Goal: Transaction & Acquisition: Purchase product/service

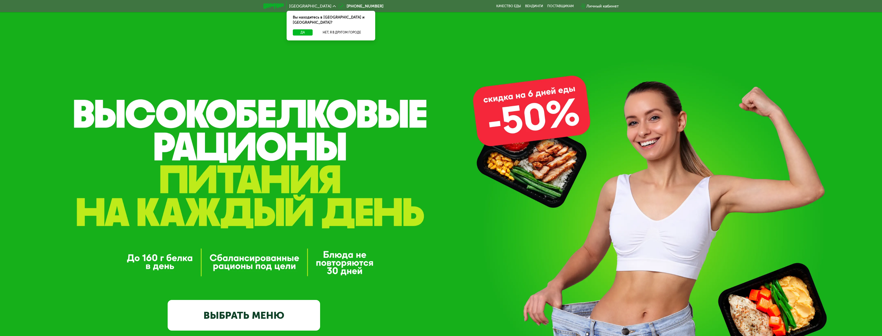
click at [601, 7] on div "Личный кабинет" at bounding box center [602, 6] width 32 height 6
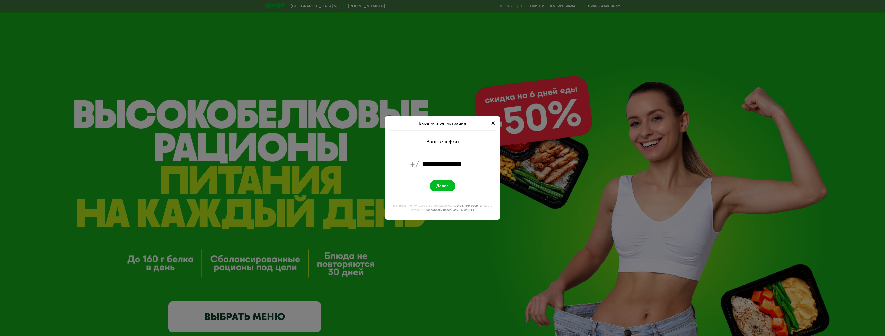
type input "**********"
click at [443, 186] on span "Далее" at bounding box center [443, 185] width 12 height 5
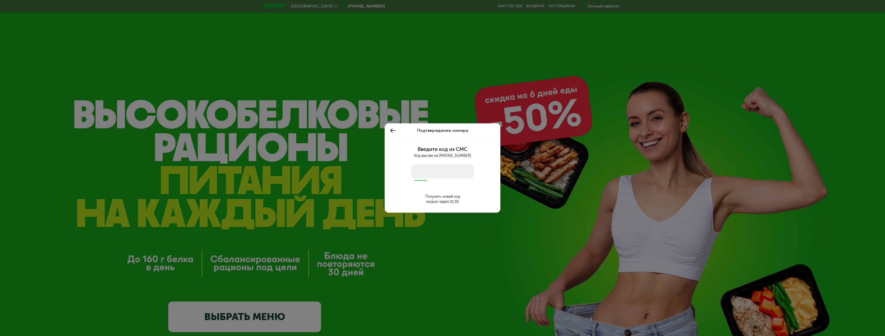
click at [426, 167] on input "number" at bounding box center [442, 171] width 63 height 14
type input "****"
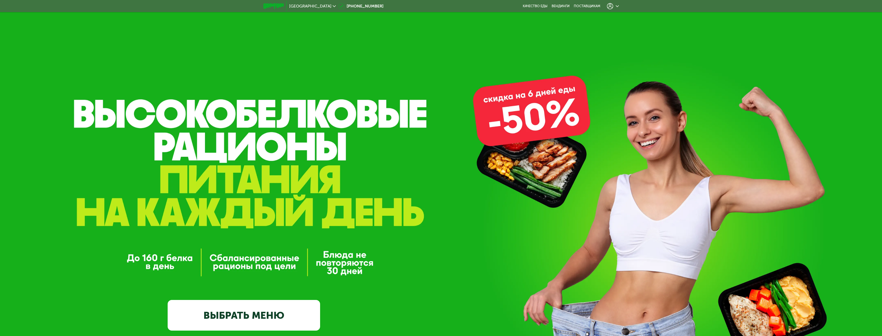
click at [613, 6] on div at bounding box center [613, 6] width 12 height 6
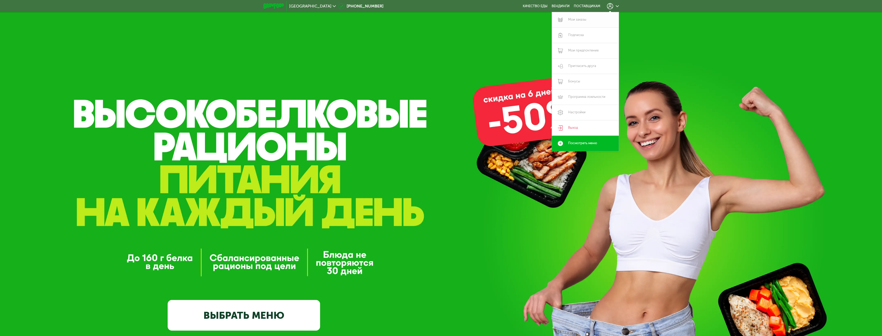
click at [580, 19] on link "Мои заказы" at bounding box center [585, 19] width 67 height 15
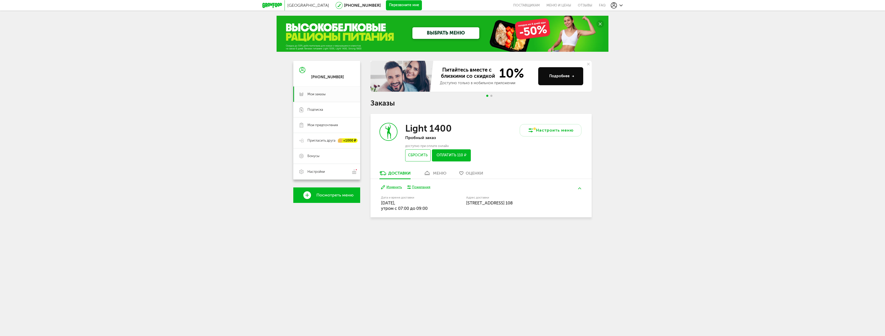
click at [435, 173] on div "меню" at bounding box center [439, 173] width 13 height 5
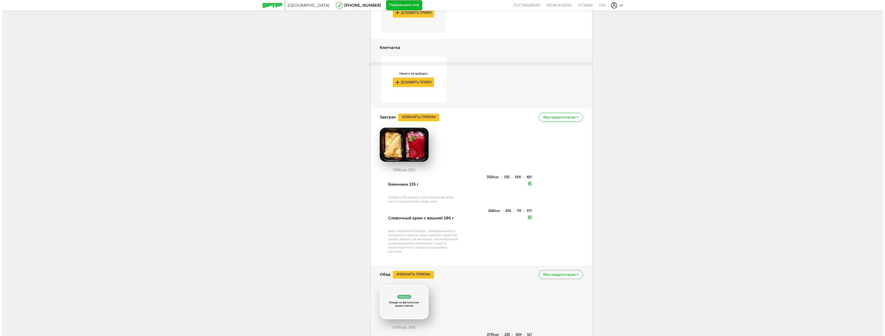
scroll to position [358, 0]
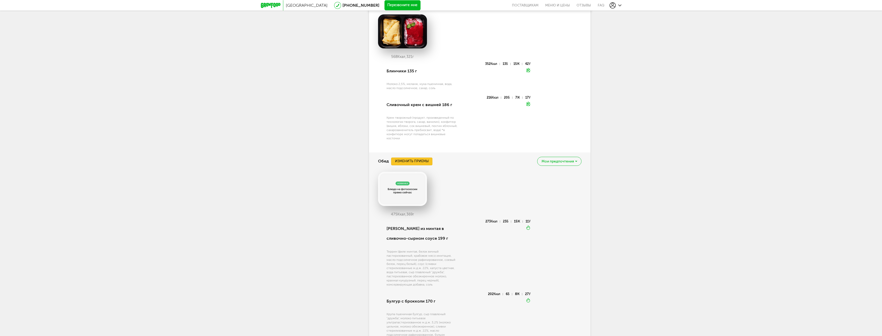
click at [414, 161] on button "Изменить приемы" at bounding box center [411, 162] width 41 height 8
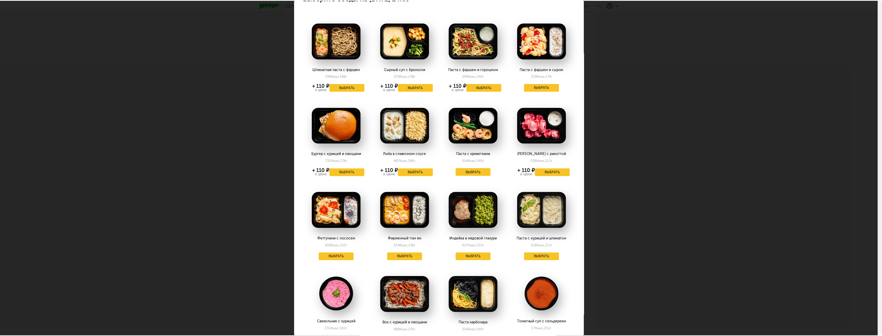
scroll to position [0, 0]
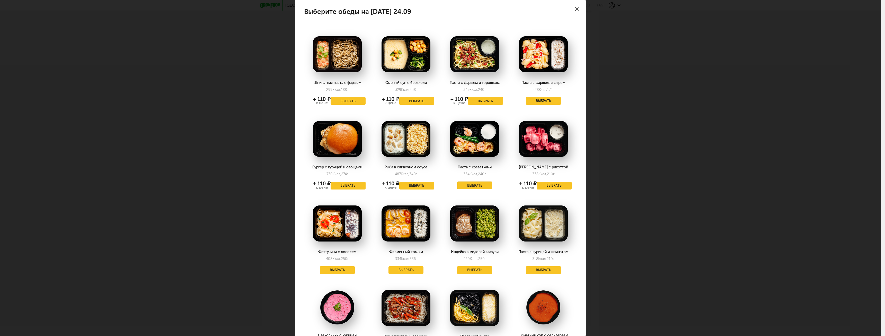
click at [470, 185] on button "Выбрать" at bounding box center [474, 185] width 35 height 8
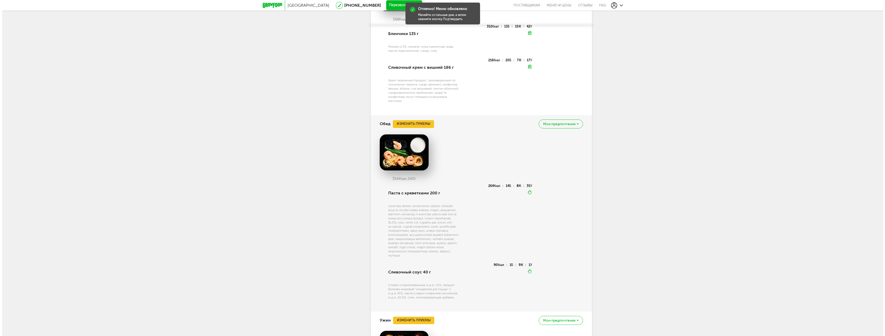
scroll to position [410, 0]
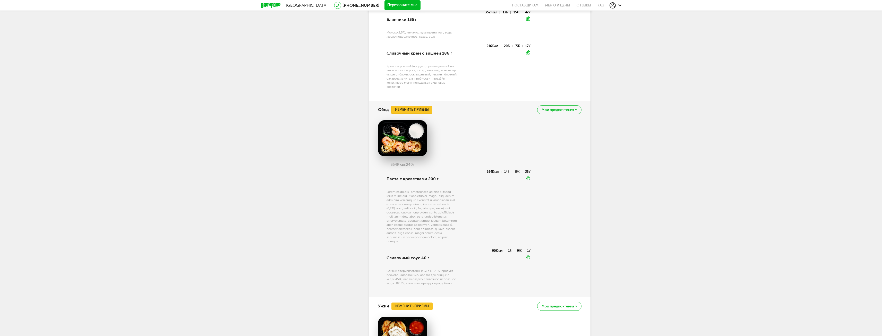
click at [421, 107] on button "Изменить приемы" at bounding box center [411, 110] width 41 height 8
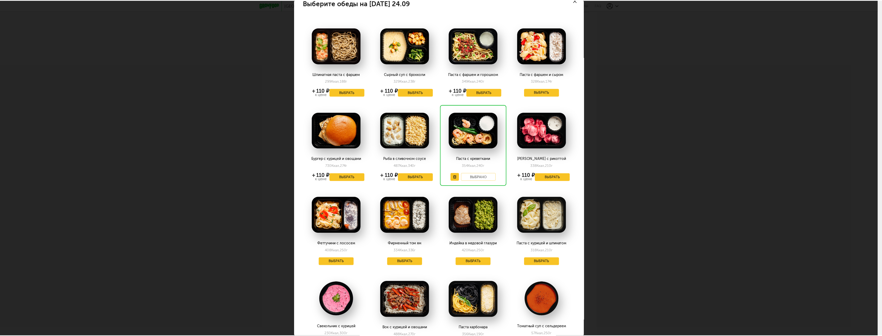
scroll to position [26, 0]
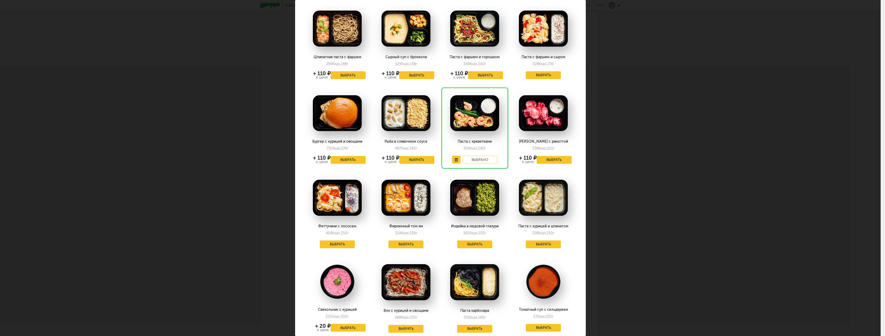
click at [639, 166] on div "Выберите обеды на среду 24.09 Шпинатная паста с фаршем 299 Ккал, 188 г + 110 ₽ …" at bounding box center [440, 168] width 881 height 336
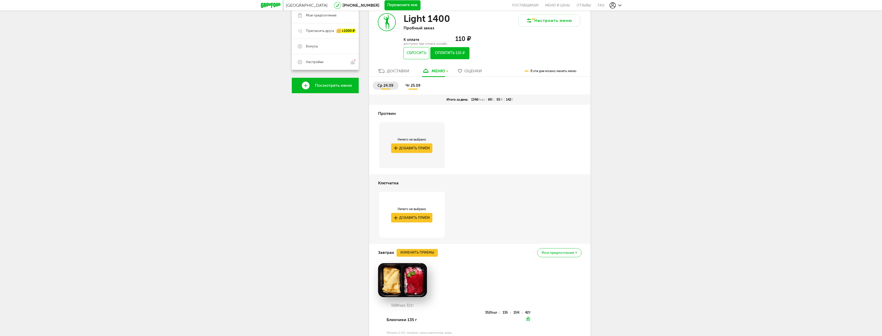
scroll to position [101, 0]
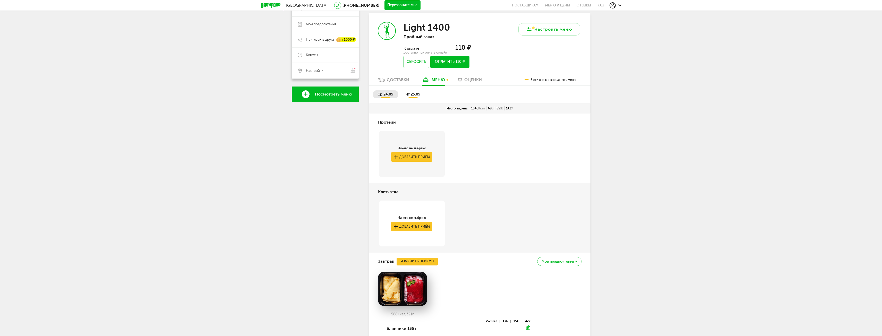
click at [409, 92] on li "чт 25.09" at bounding box center [413, 94] width 24 height 8
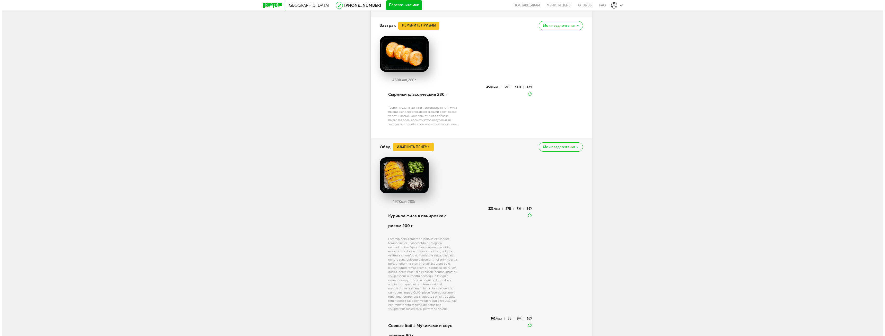
scroll to position [307, 0]
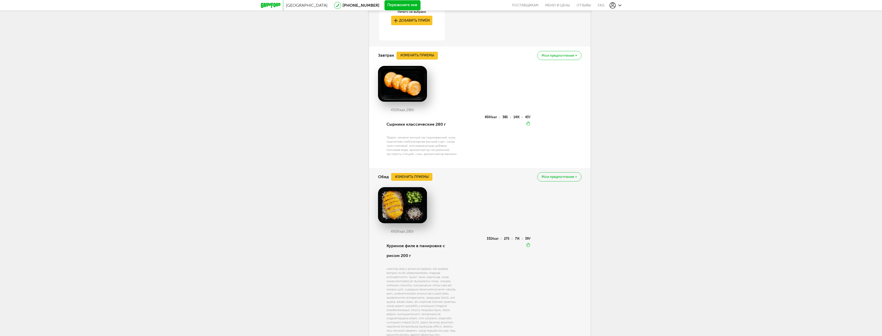
click at [426, 57] on button "Изменить приемы" at bounding box center [416, 56] width 41 height 8
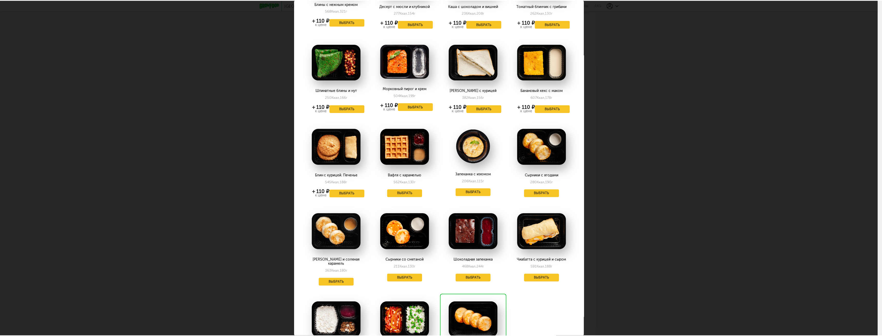
scroll to position [77, 0]
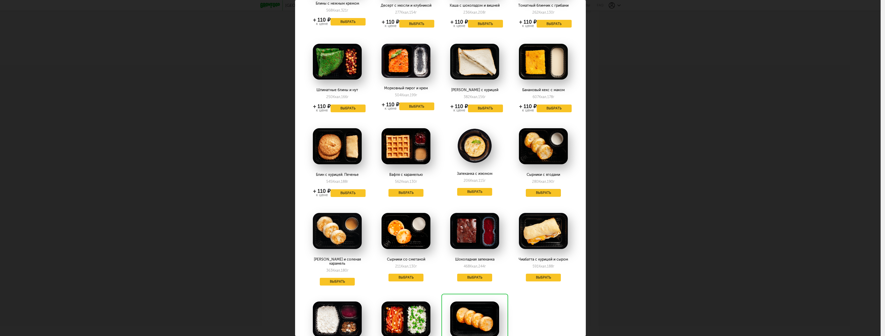
click at [539, 194] on button "Выбрать" at bounding box center [543, 193] width 35 height 8
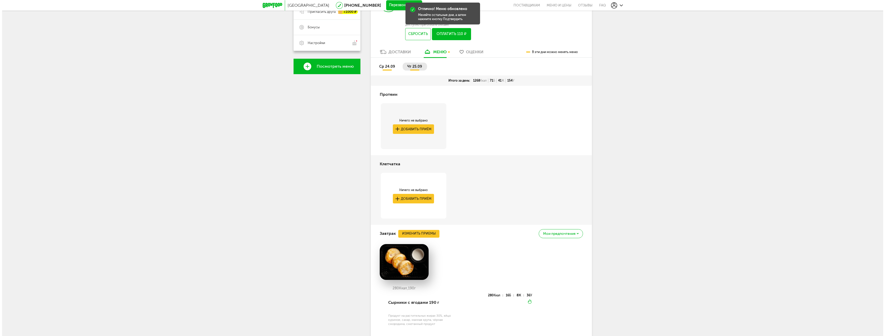
scroll to position [0, 0]
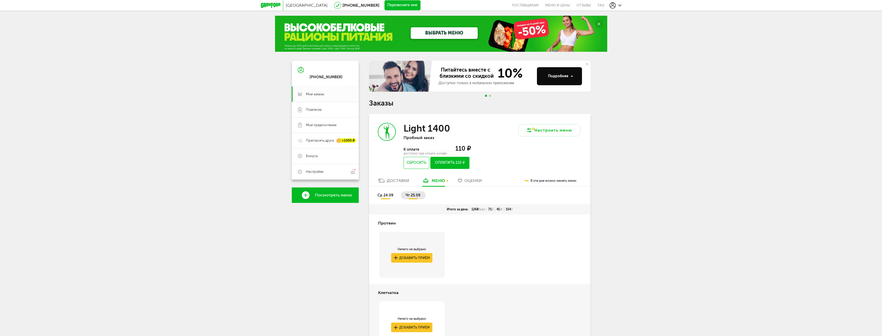
click at [455, 160] on button "Оплатить 110 ₽" at bounding box center [449, 163] width 39 height 12
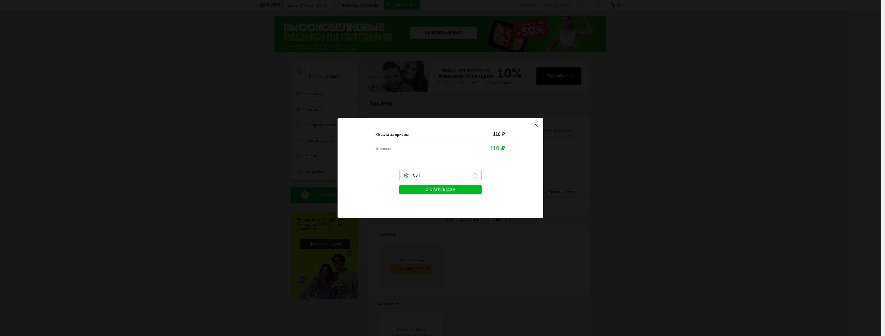
click at [471, 173] on label "СБП" at bounding box center [440, 176] width 82 height 12
click at [466, 190] on button "Оплатить 110 ₽" at bounding box center [440, 189] width 82 height 9
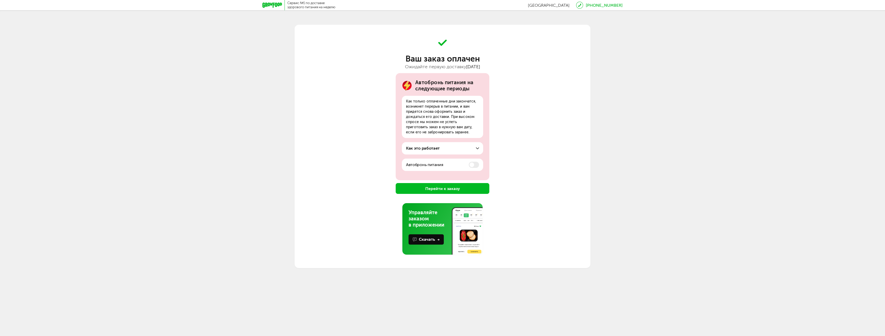
click at [454, 189] on button "Перейти к заказу" at bounding box center [443, 188] width 94 height 11
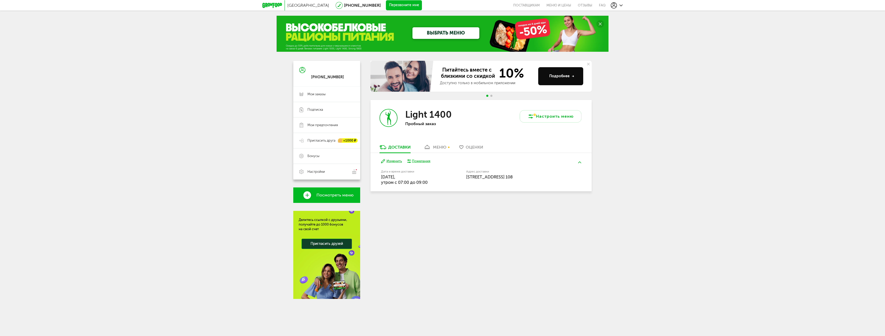
click at [441, 147] on div "меню" at bounding box center [439, 147] width 13 height 5
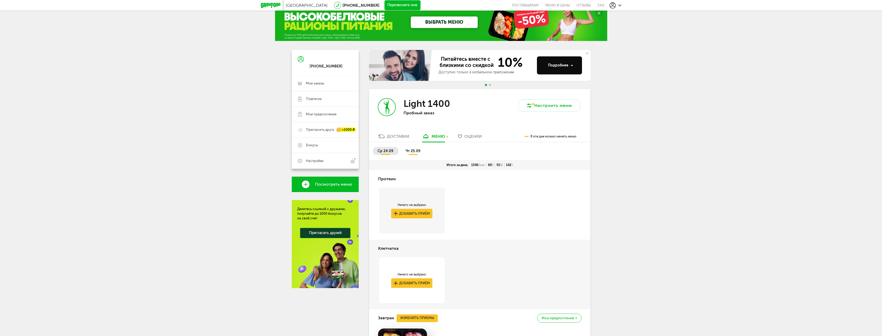
scroll to position [10, 0]
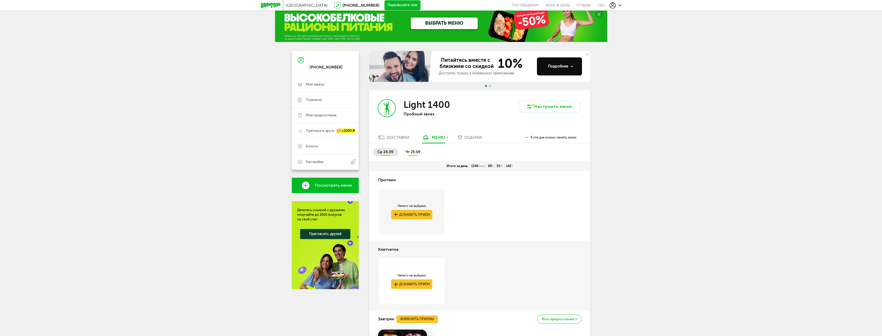
click at [410, 154] on span "чт 25.09" at bounding box center [412, 152] width 15 height 4
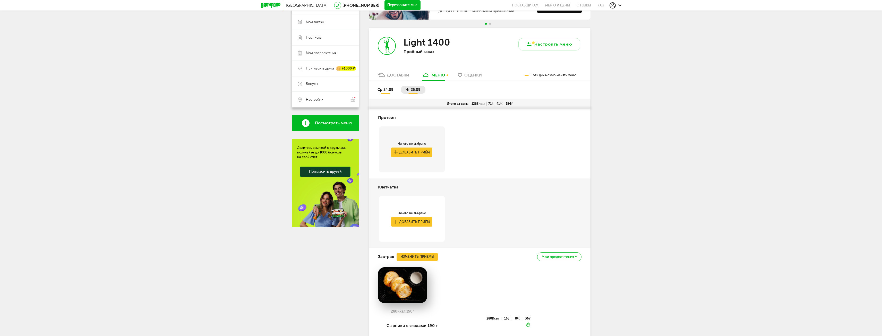
scroll to position [61, 0]
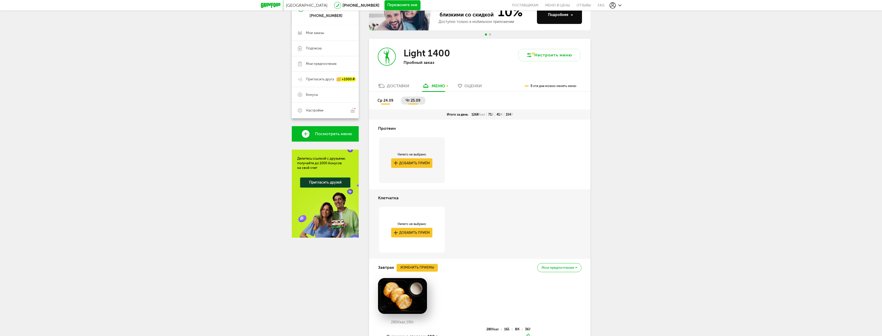
click at [384, 99] on span "ср 24.09" at bounding box center [385, 100] width 16 height 4
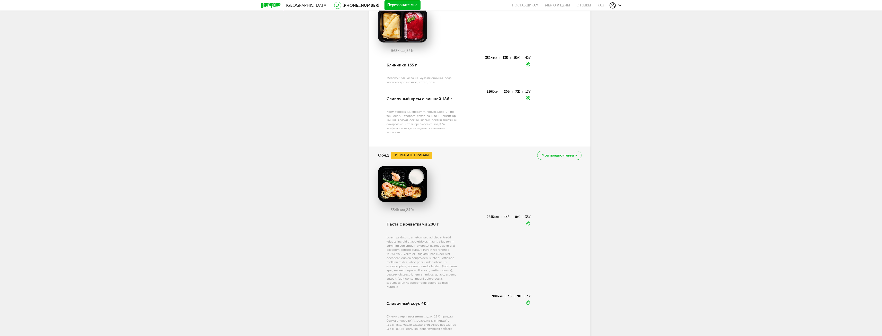
scroll to position [344, 0]
